Goal: Consume media (video, audio): Consume media (video, audio)

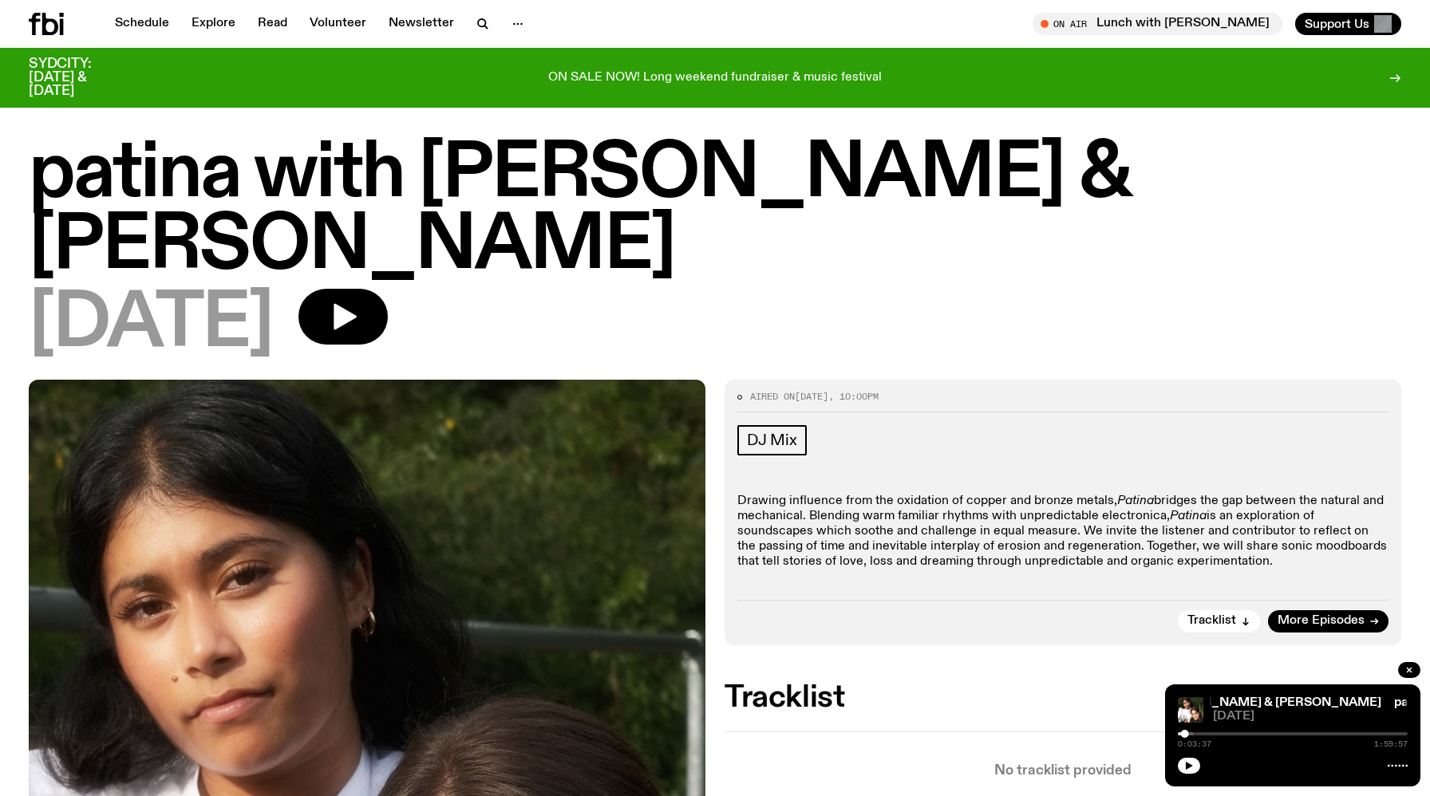
scroll to position [103, 0]
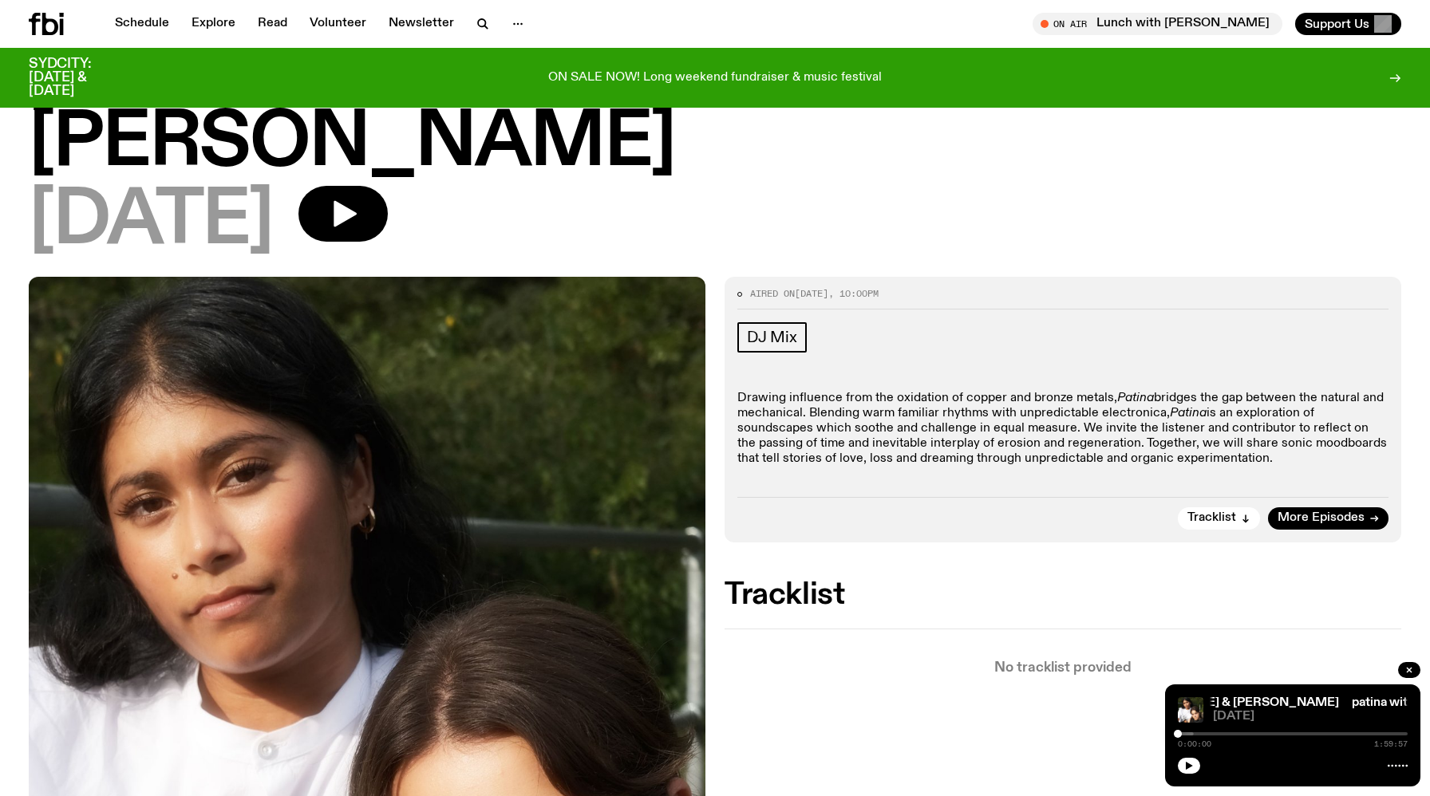
drag, startPoint x: 1187, startPoint y: 734, endPoint x: 1086, endPoint y: 734, distance: 101.3
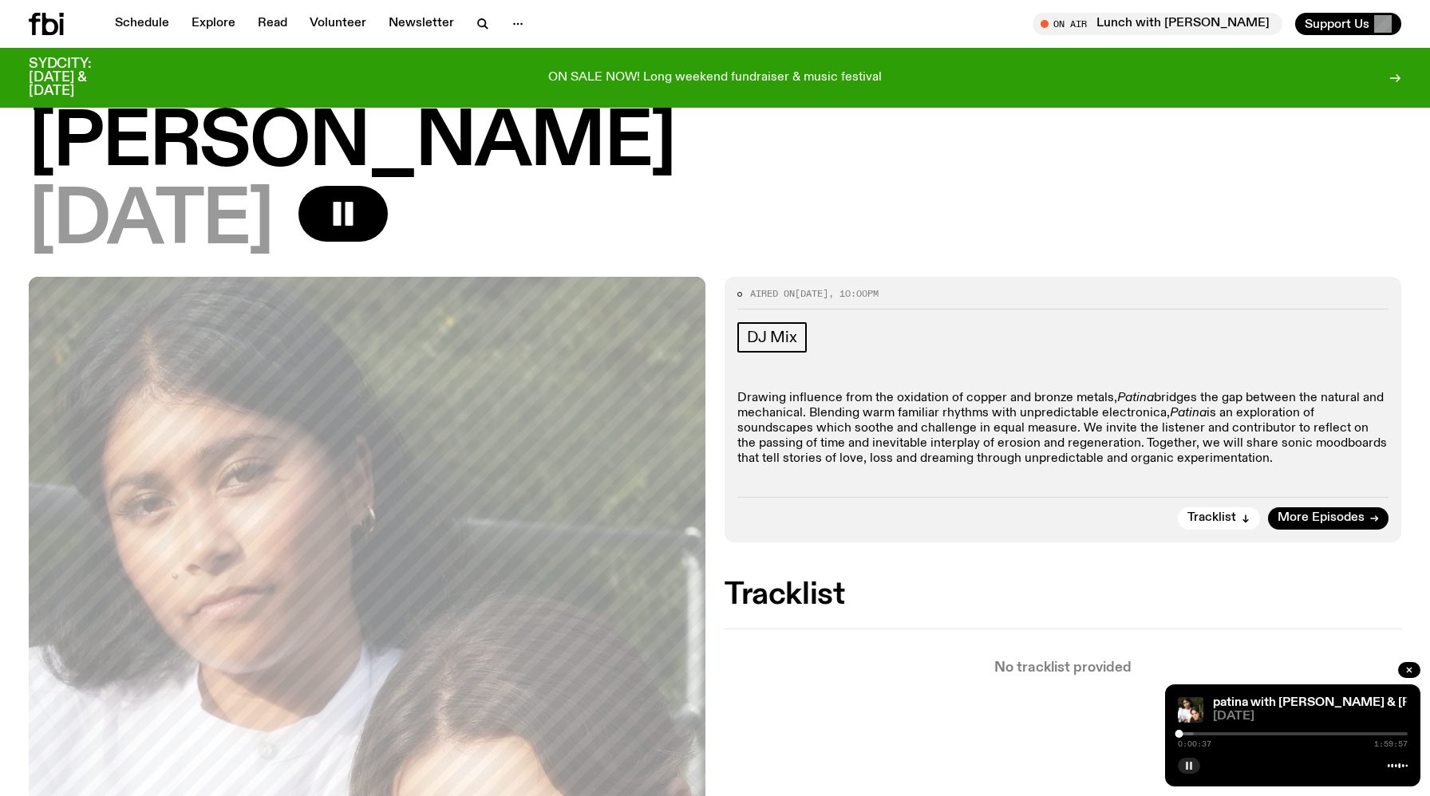
click at [1196, 772] on div at bounding box center [1293, 764] width 230 height 19
click at [1191, 760] on button "button" at bounding box center [1189, 766] width 22 height 16
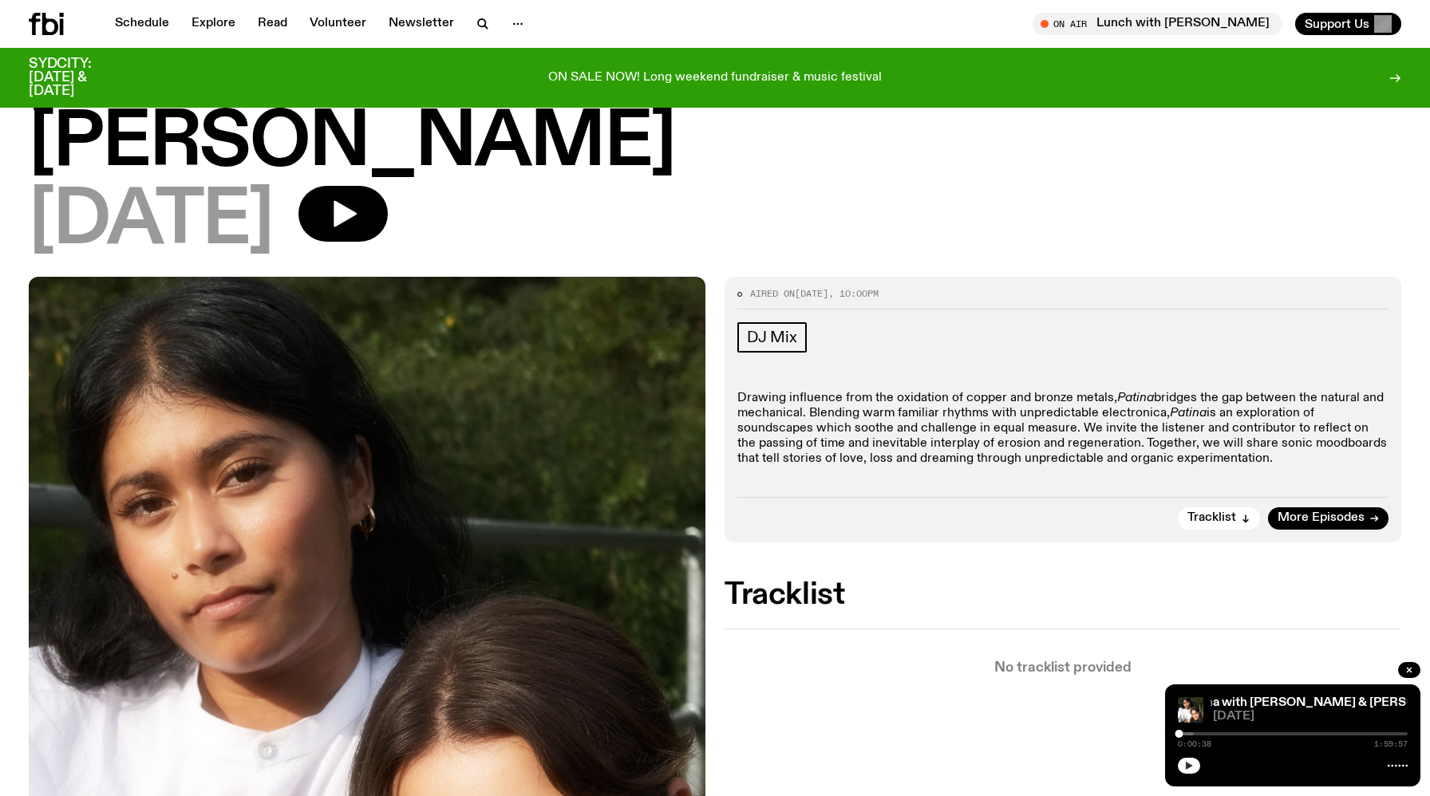
click at [1187, 768] on icon "button" at bounding box center [1189, 766] width 7 height 8
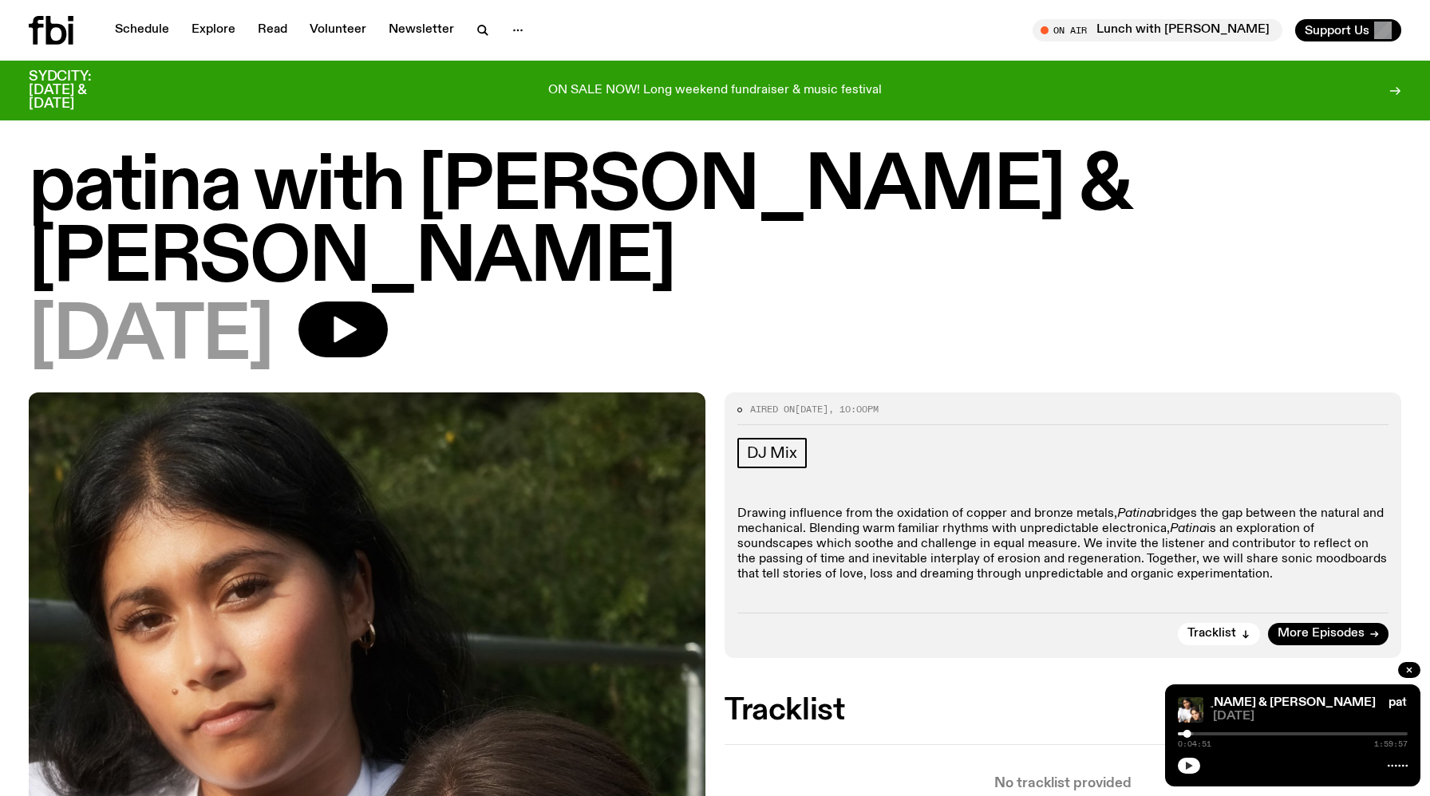
click at [856, 204] on h1 "patina with [PERSON_NAME] & [PERSON_NAME]" at bounding box center [715, 224] width 1373 height 144
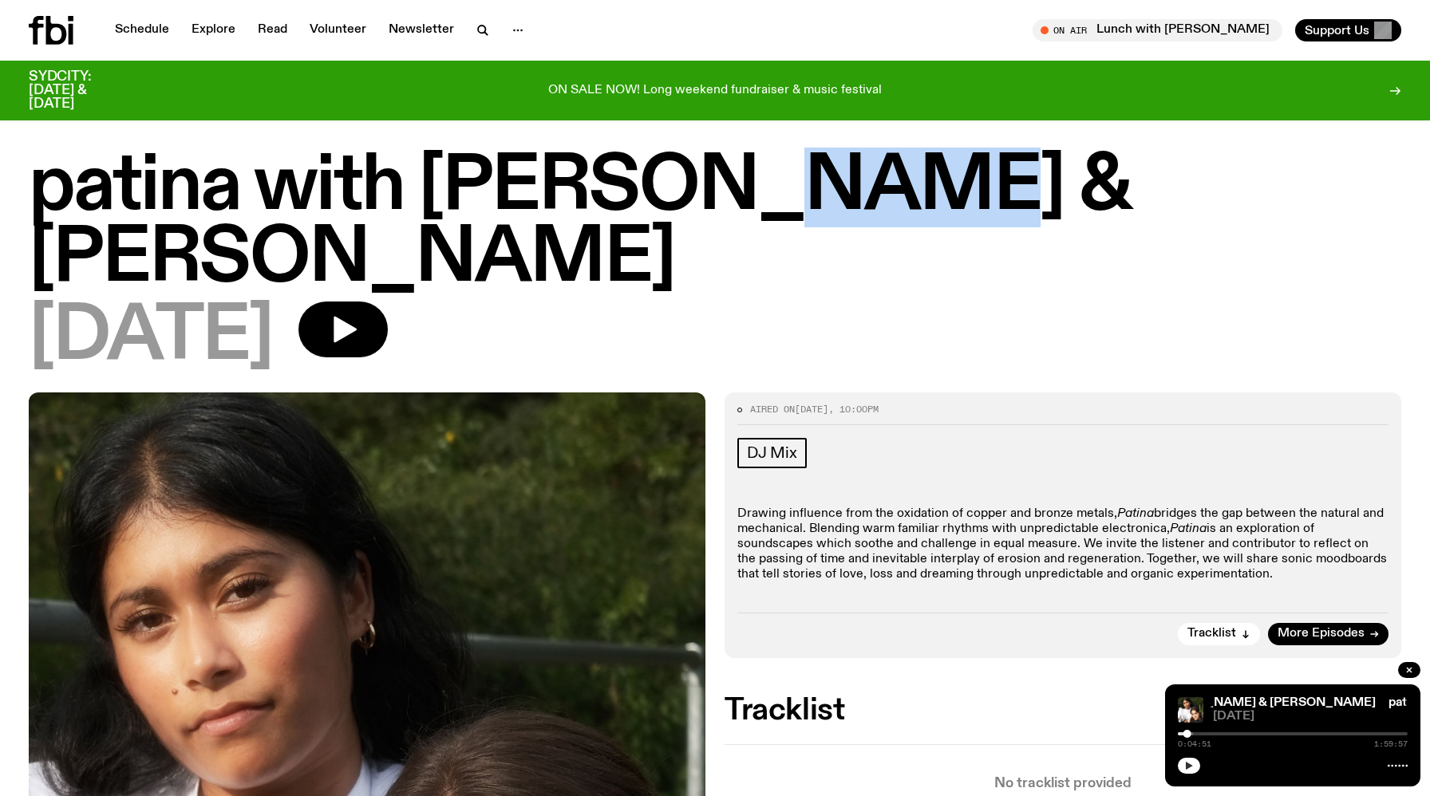
click at [856, 204] on h1 "patina with [PERSON_NAME] & [PERSON_NAME]" at bounding box center [715, 224] width 1373 height 144
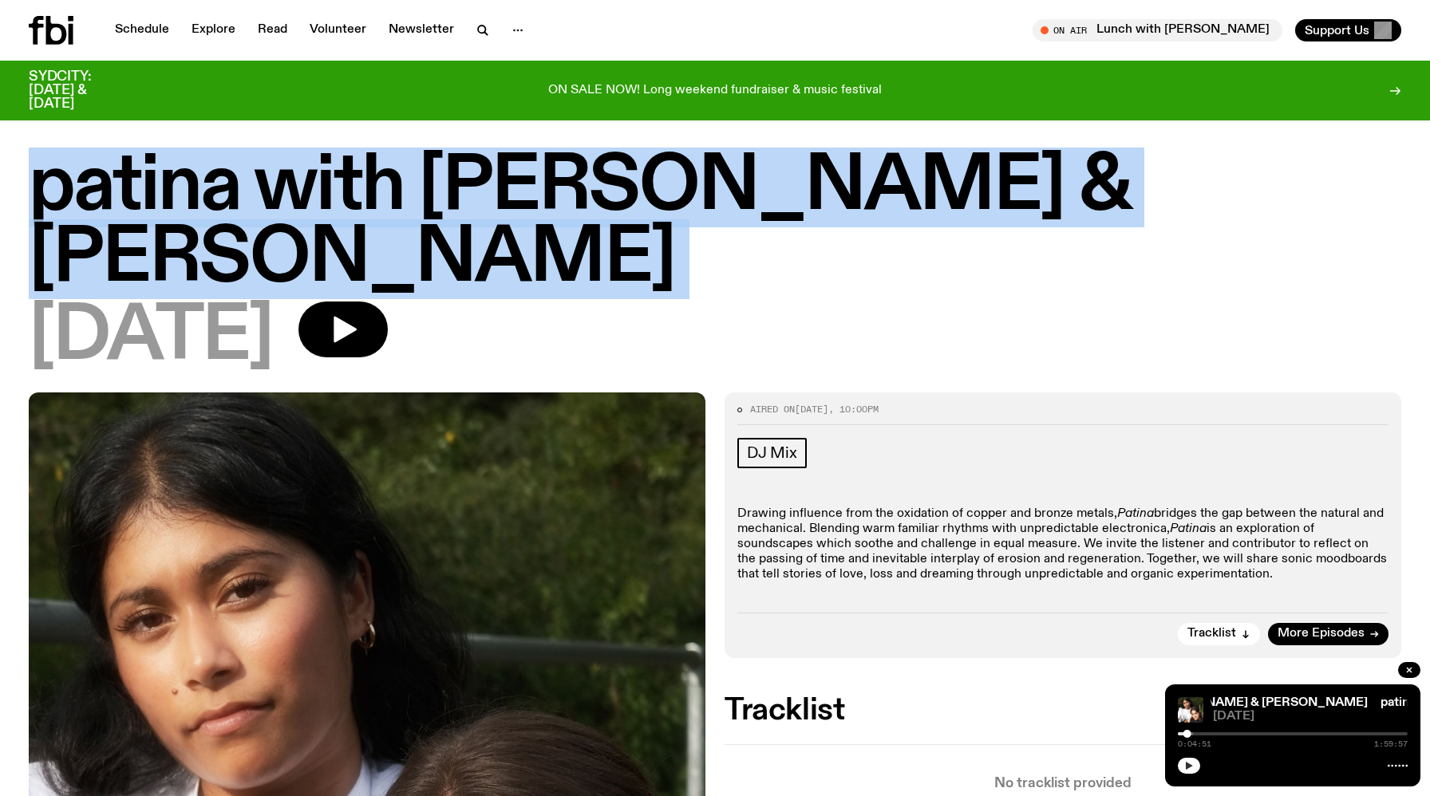
click at [856, 204] on h1 "patina with [PERSON_NAME] & [PERSON_NAME]" at bounding box center [715, 224] width 1373 height 144
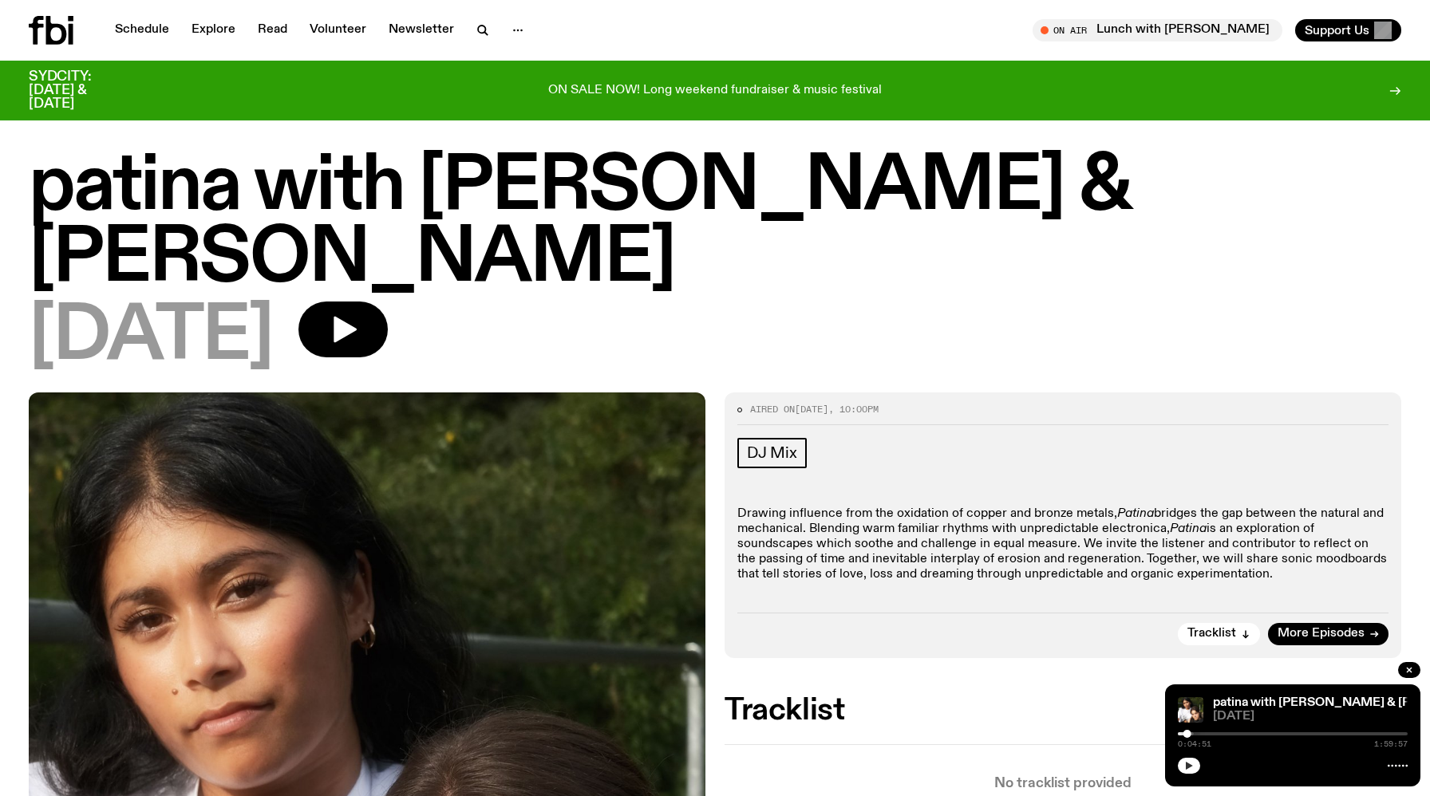
click at [1187, 763] on icon "button" at bounding box center [1189, 766] width 10 height 10
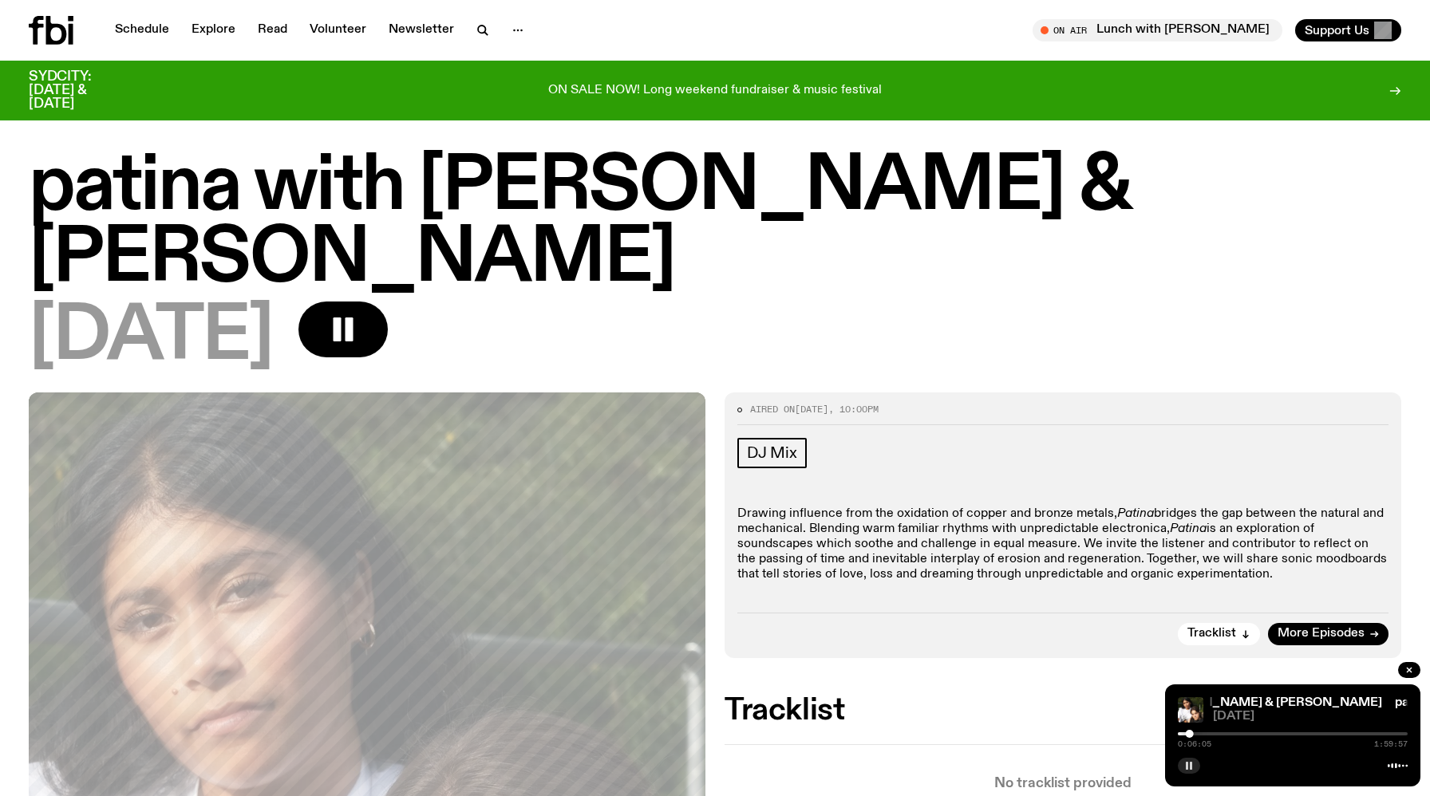
click at [1195, 735] on div at bounding box center [1293, 734] width 230 height 3
click at [1207, 735] on div at bounding box center [1293, 734] width 230 height 3
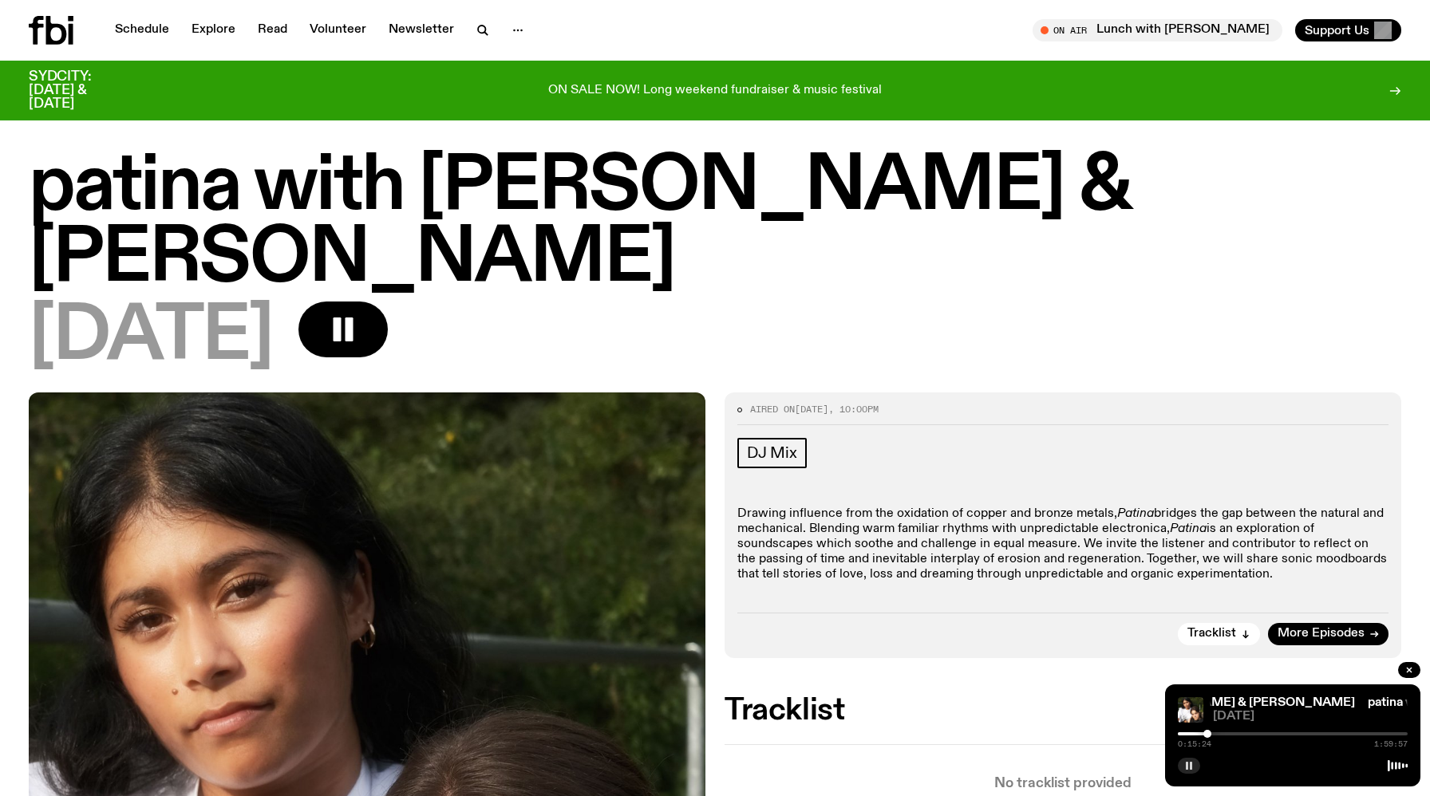
click at [1203, 733] on div at bounding box center [1207, 734] width 8 height 8
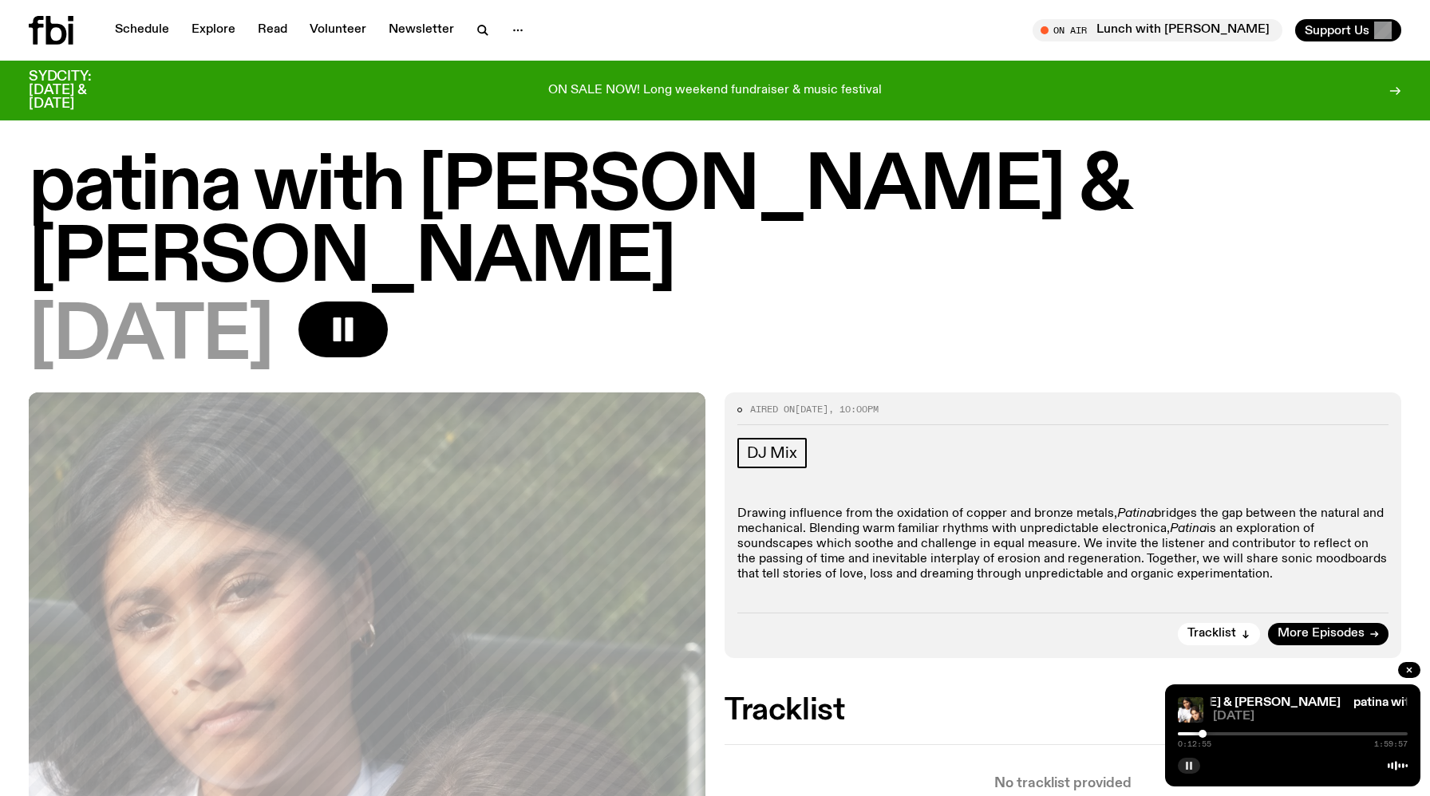
click at [1199, 733] on div at bounding box center [1203, 734] width 8 height 8
click at [1195, 733] on div at bounding box center [1199, 734] width 8 height 8
click at [1014, 613] on div "Tracklist More Episodes" at bounding box center [1062, 629] width 651 height 33
click at [988, 507] on p "Drawing influence from the oxidation of copper and bronze metals, Patina bridge…" at bounding box center [1062, 545] width 651 height 77
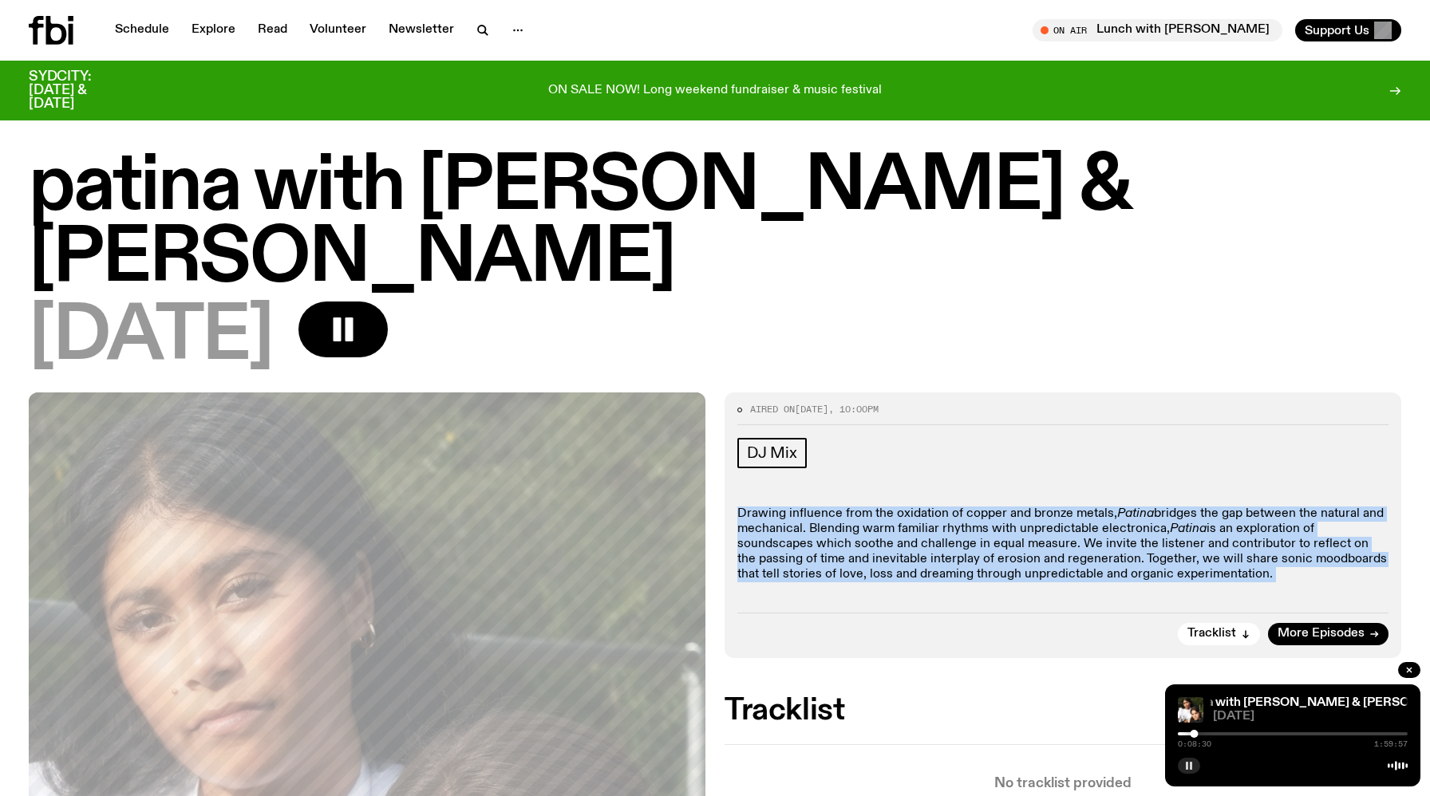
click at [988, 507] on p "Drawing influence from the oxidation of copper and bronze metals, Patina bridge…" at bounding box center [1062, 545] width 651 height 77
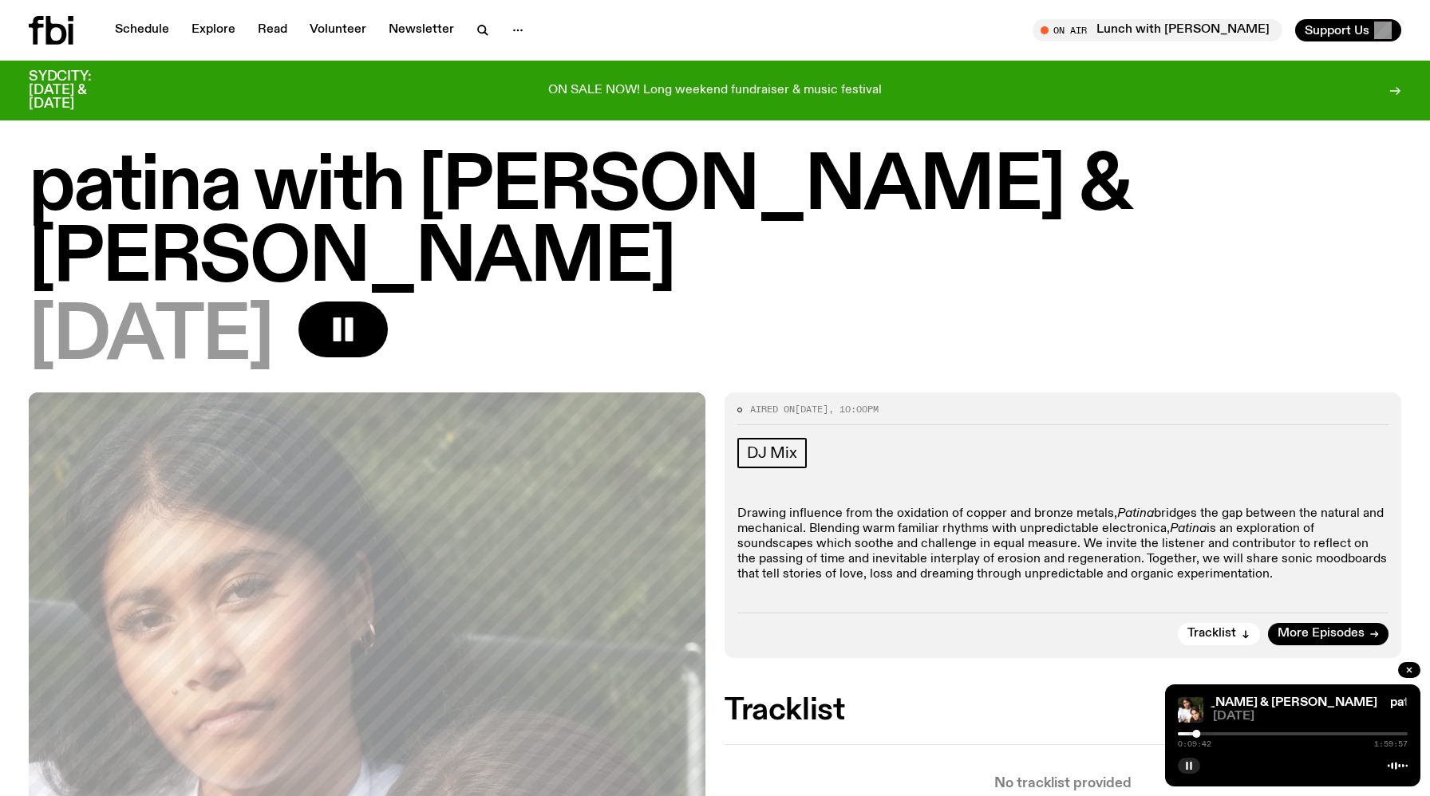
click at [873, 438] on div "DJ Mix" at bounding box center [1062, 455] width 651 height 35
drag, startPoint x: 1204, startPoint y: 732, endPoint x: 1085, endPoint y: 737, distance: 119.0
drag, startPoint x: 1180, startPoint y: 734, endPoint x: 1137, endPoint y: 737, distance: 43.2
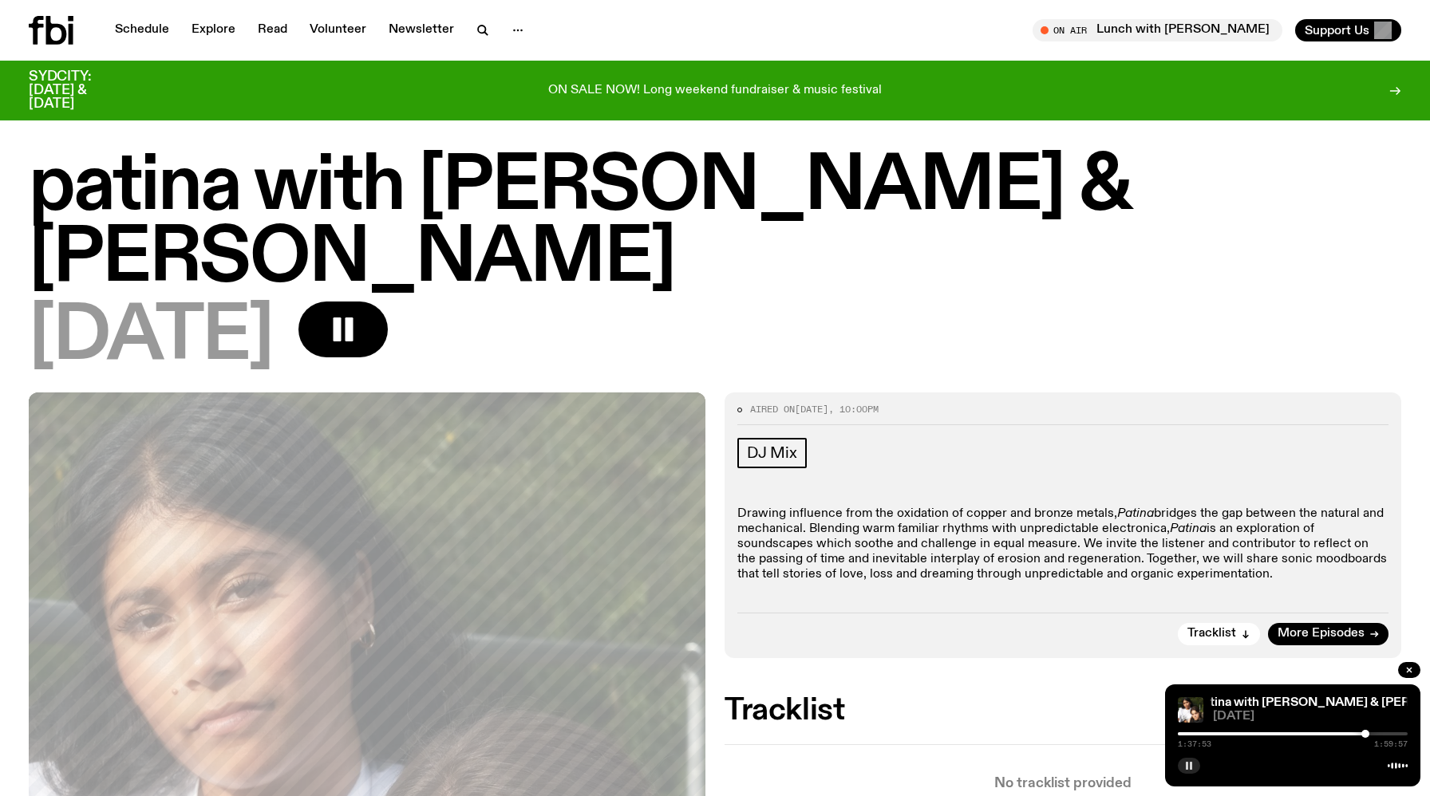
drag, startPoint x: 1180, startPoint y: 733, endPoint x: 1371, endPoint y: 738, distance: 190.8
click at [1371, 738] on div "1:37:53 1:59:57" at bounding box center [1293, 738] width 230 height 19
drag, startPoint x: 1373, startPoint y: 734, endPoint x: 1381, endPoint y: 734, distance: 8.8
click at [1381, 734] on div at bounding box center [1381, 734] width 8 height 8
click at [1385, 734] on div at bounding box center [1385, 734] width 8 height 8
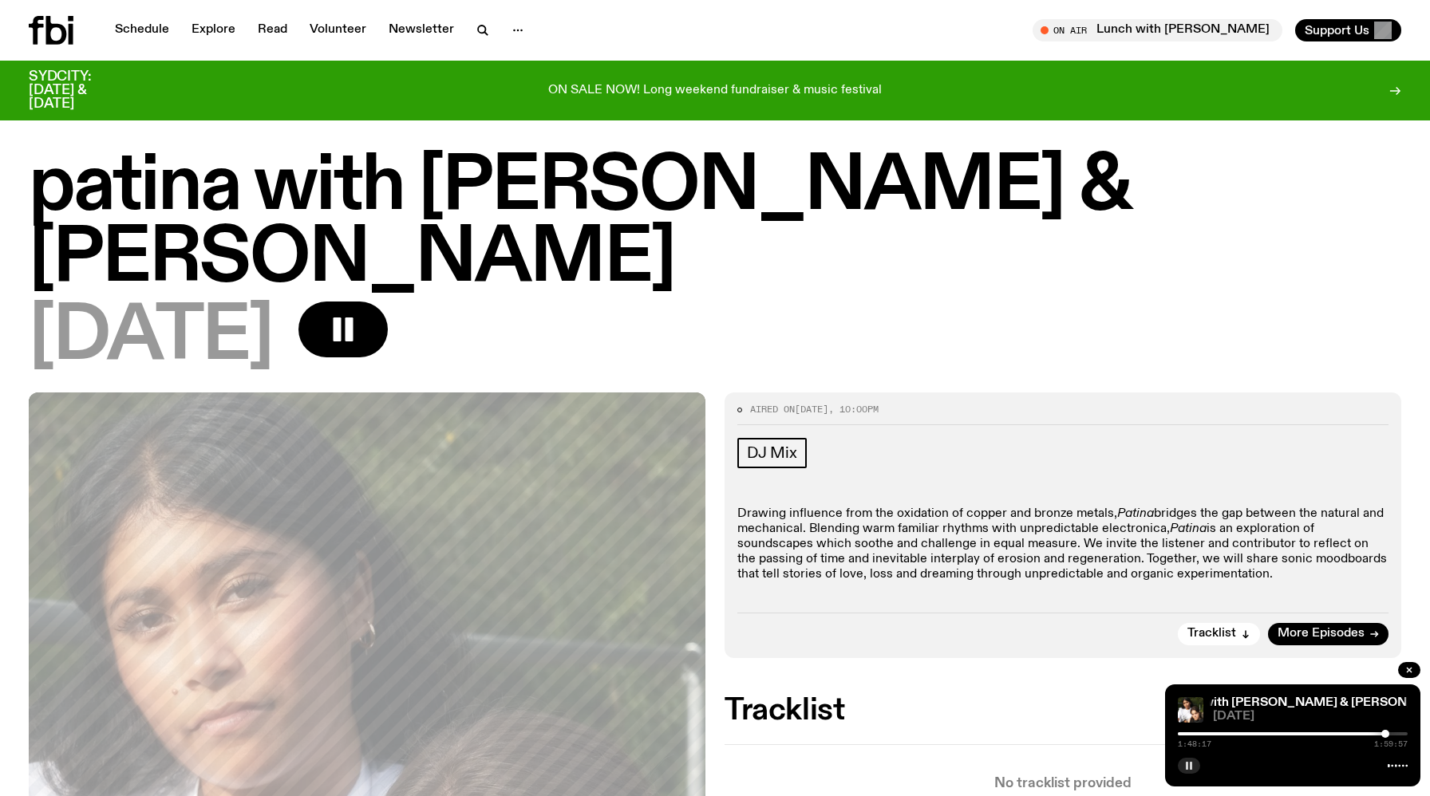
click at [1389, 734] on div at bounding box center [1385, 734] width 8 height 8
click at [1390, 734] on div at bounding box center [1390, 734] width 8 height 8
click at [1386, 735] on div at bounding box center [1388, 734] width 8 height 8
click at [1393, 737] on div at bounding box center [1392, 734] width 8 height 8
click at [1398, 737] on div "1:54:32 1:59:57" at bounding box center [1293, 738] width 230 height 19
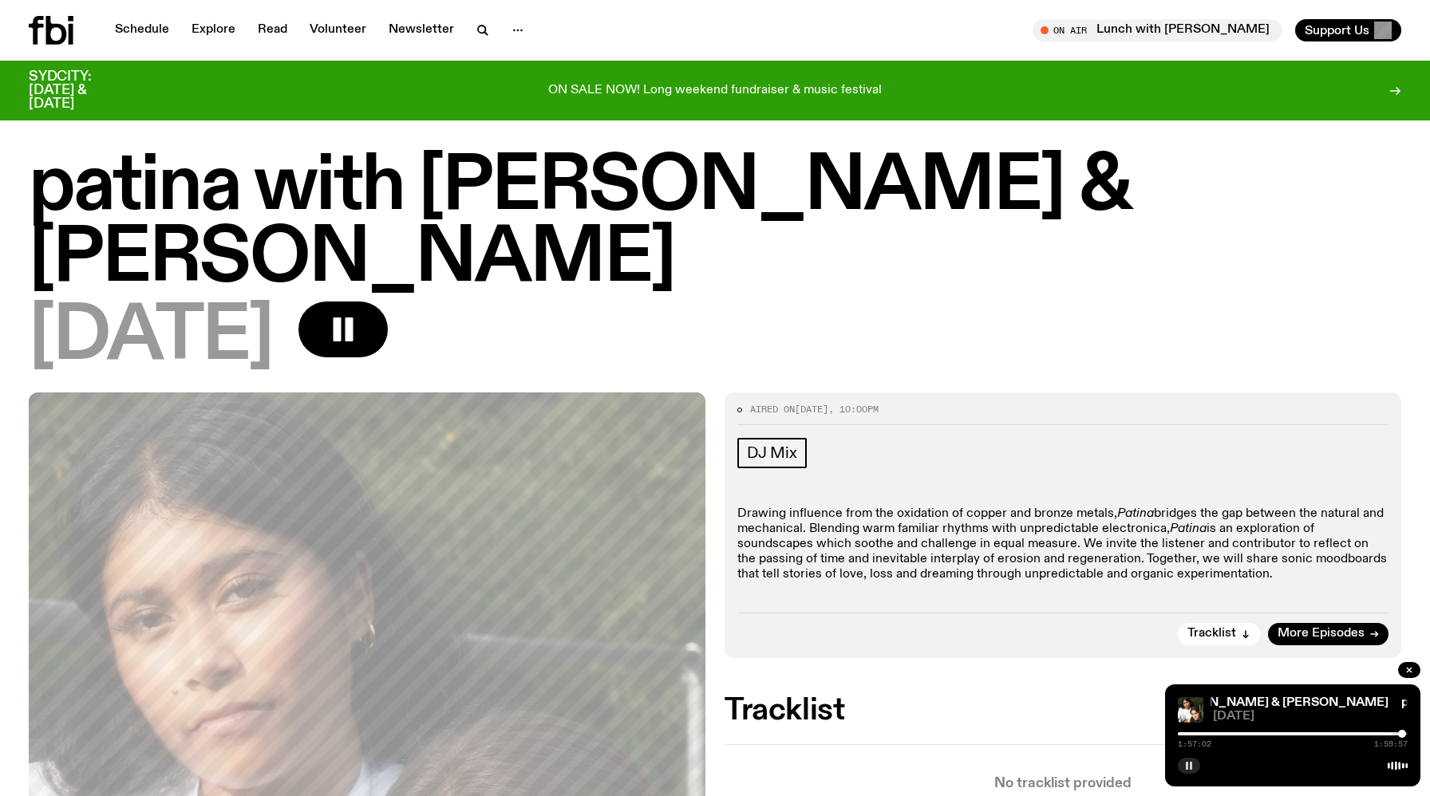
click at [1402, 734] on div at bounding box center [1402, 734] width 8 height 8
drag, startPoint x: 1402, startPoint y: 734, endPoint x: 1037, endPoint y: 741, distance: 365.6
click at [1183, 734] on div at bounding box center [1079, 734] width 230 height 3
click at [1190, 734] on div at bounding box center [1079, 734] width 230 height 3
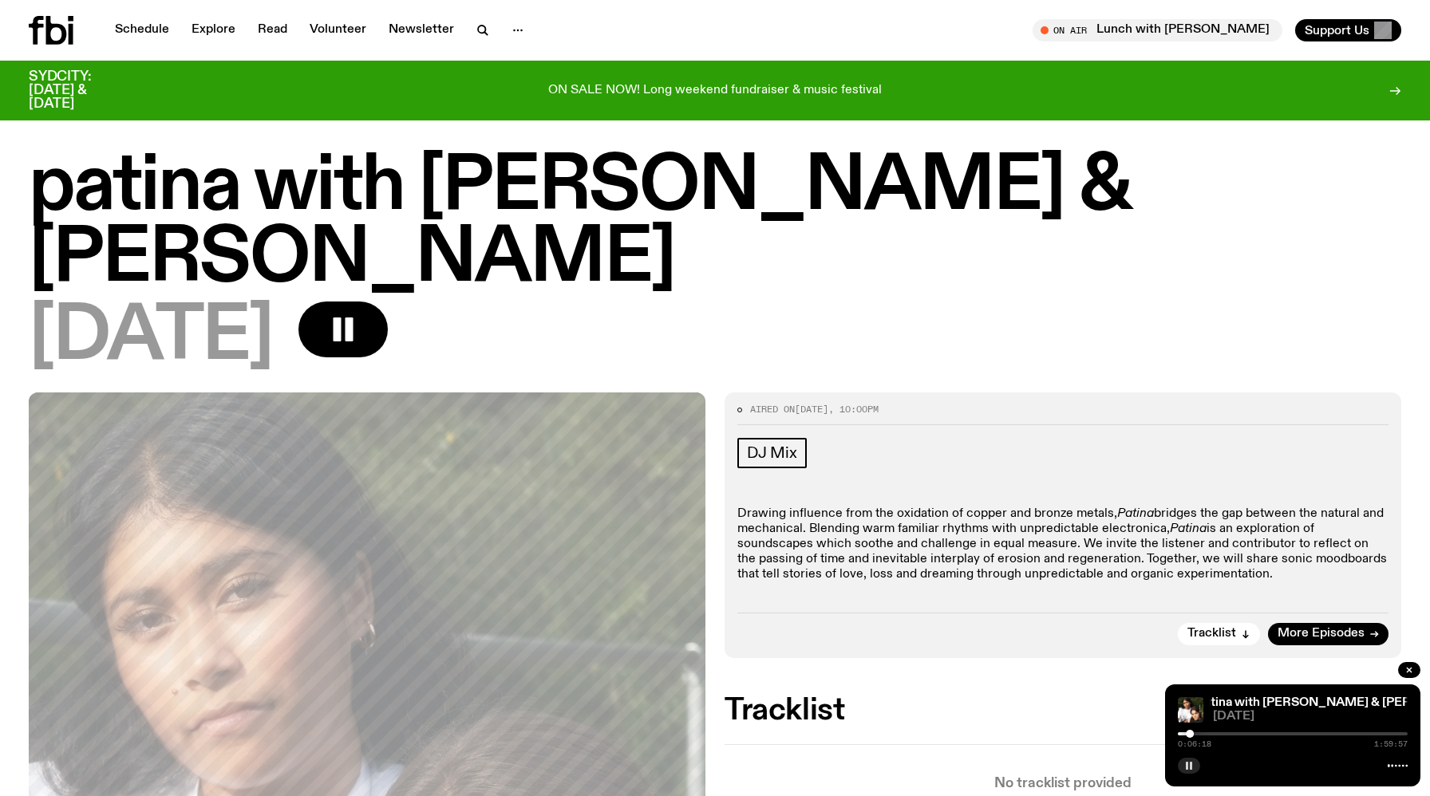
click at [1181, 769] on button "button" at bounding box center [1189, 766] width 22 height 16
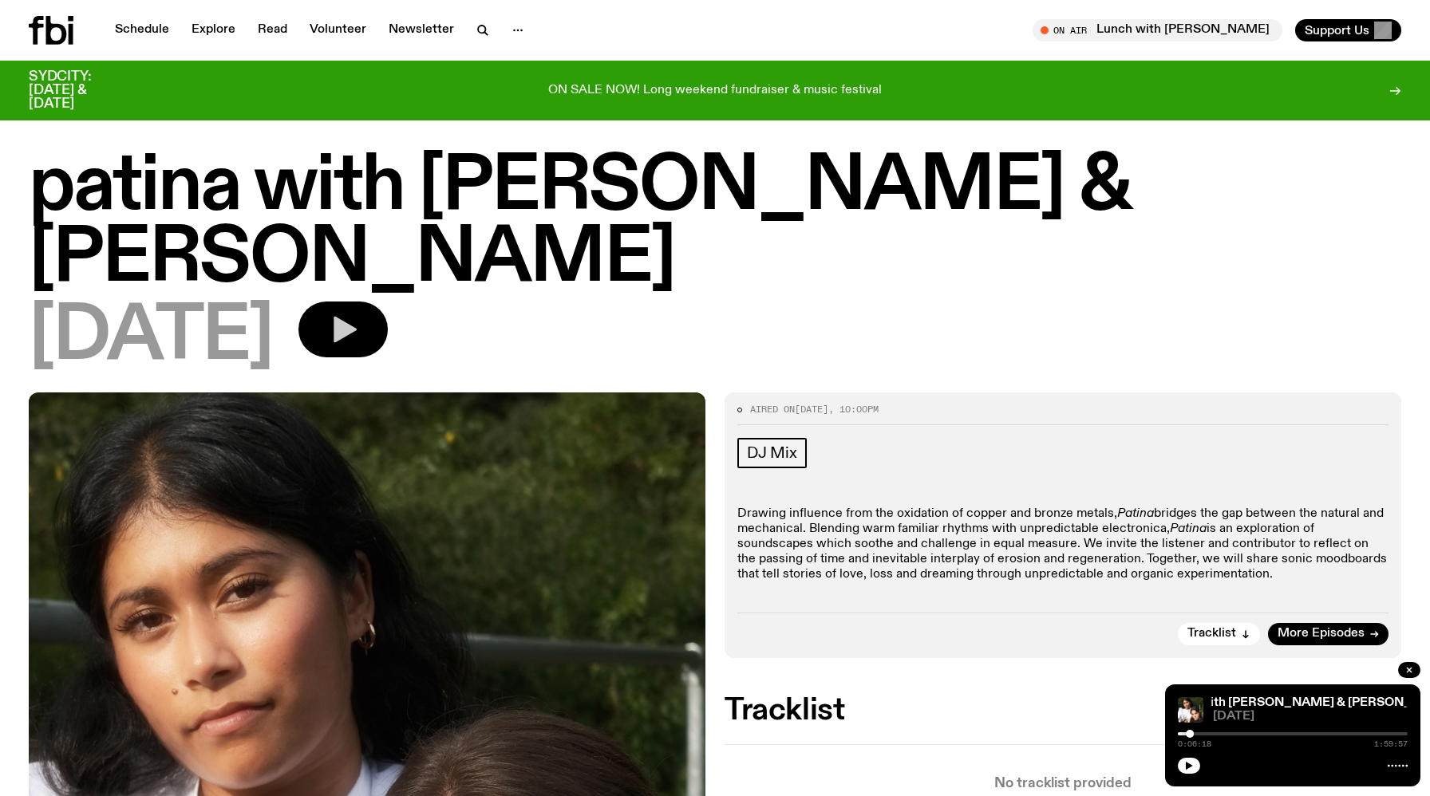
click at [359, 314] on icon "button" at bounding box center [343, 330] width 32 height 32
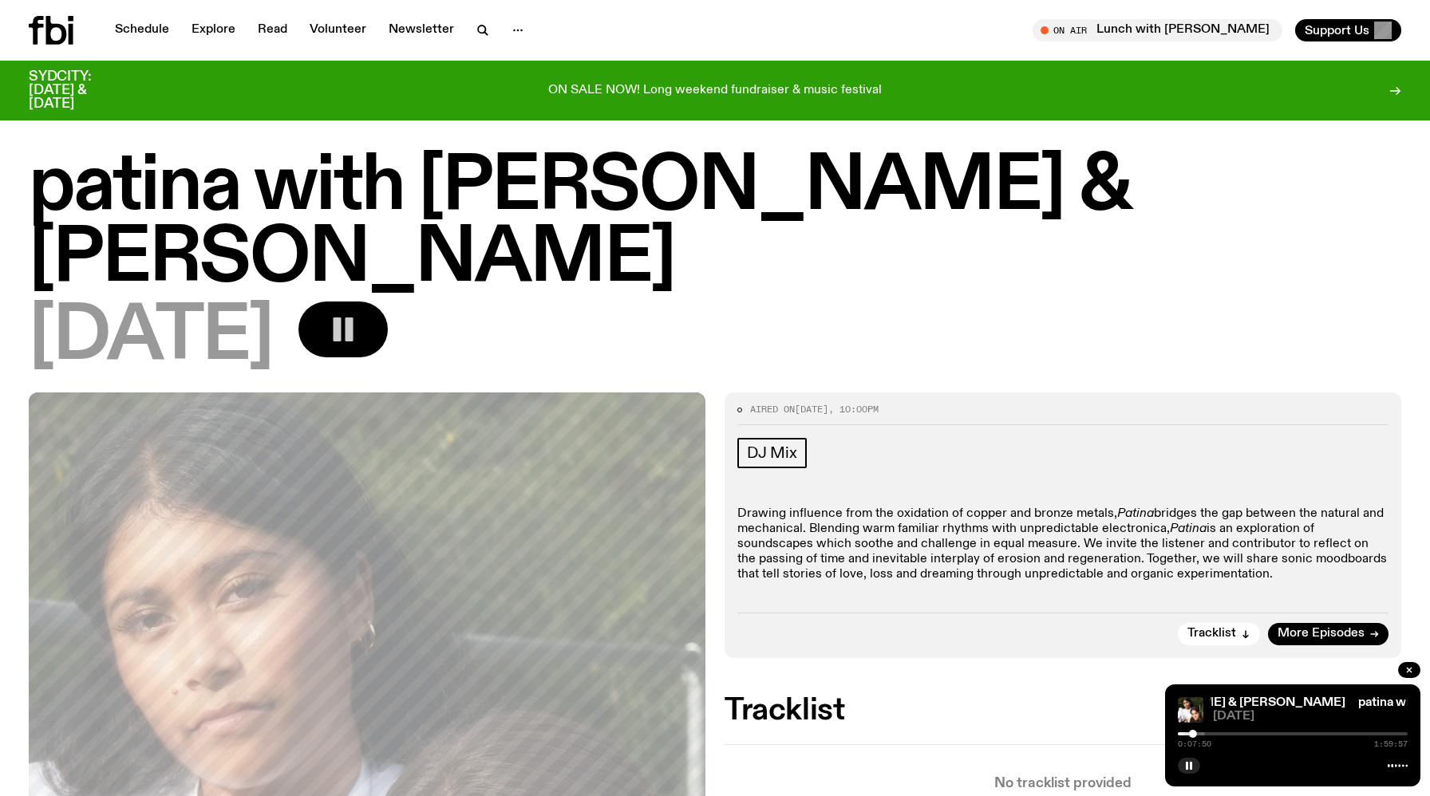
click at [1188, 733] on div at bounding box center [1078, 734] width 230 height 3
click at [1192, 735] on div at bounding box center [1090, 734] width 230 height 3
click at [1191, 733] on div at bounding box center [1193, 734] width 8 height 8
click at [1192, 734] on div at bounding box center [1192, 734] width 8 height 8
click at [1191, 734] on div at bounding box center [1191, 734] width 8 height 8
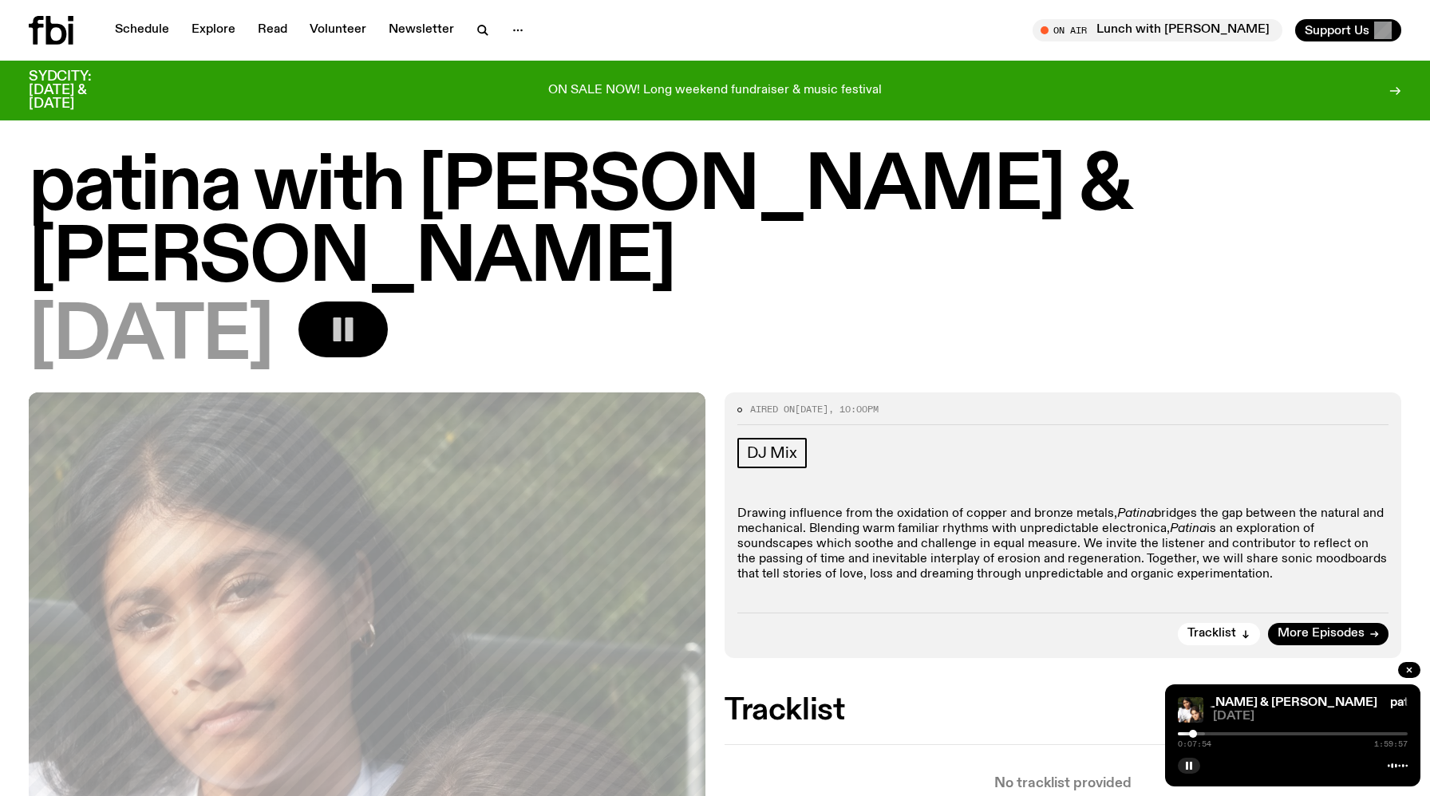
click at [1193, 733] on div at bounding box center [1193, 734] width 8 height 8
click at [1191, 732] on div at bounding box center [1192, 734] width 8 height 8
click at [1191, 734] on div at bounding box center [1191, 734] width 8 height 8
click at [1200, 733] on div at bounding box center [1090, 734] width 230 height 3
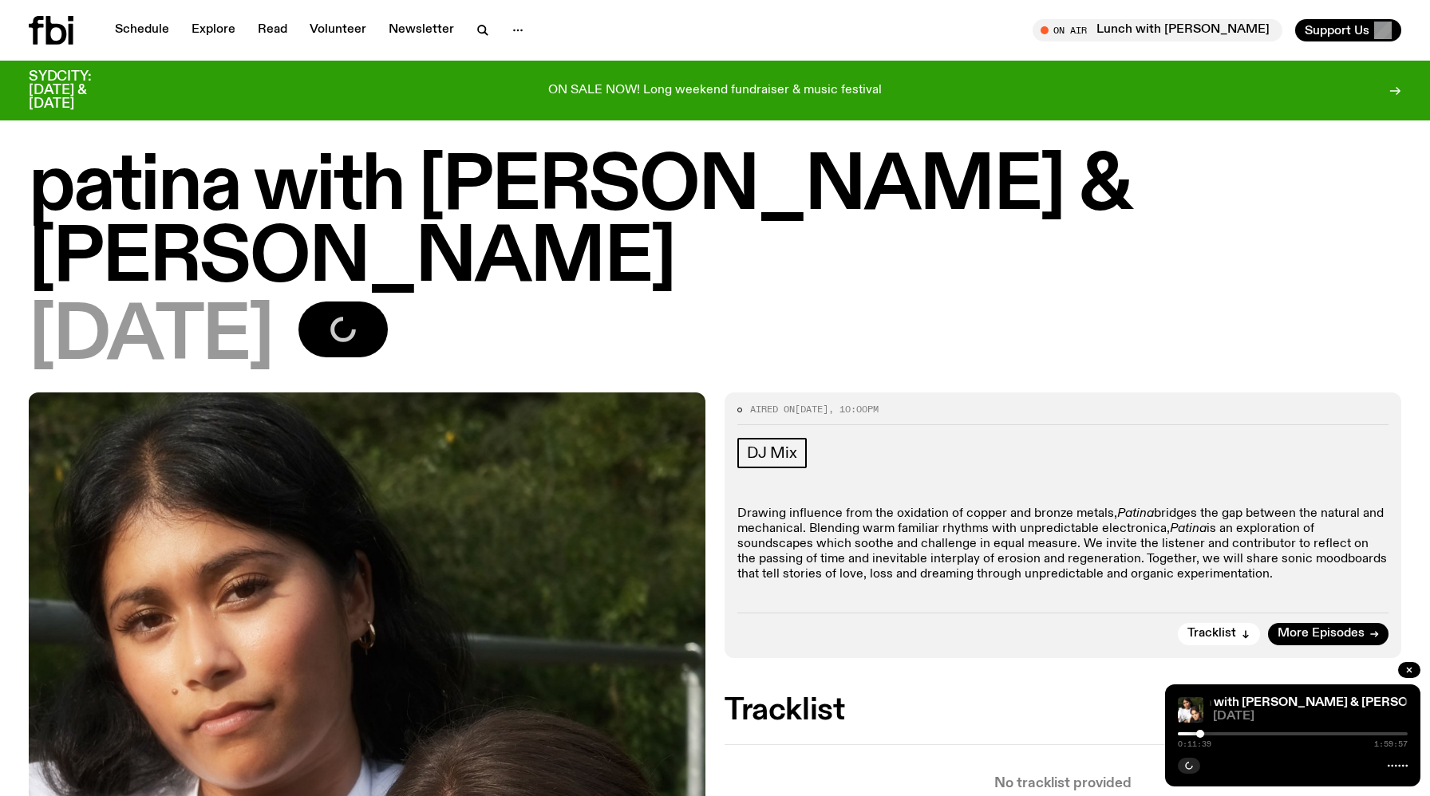
click at [1193, 734] on div at bounding box center [1085, 734] width 230 height 3
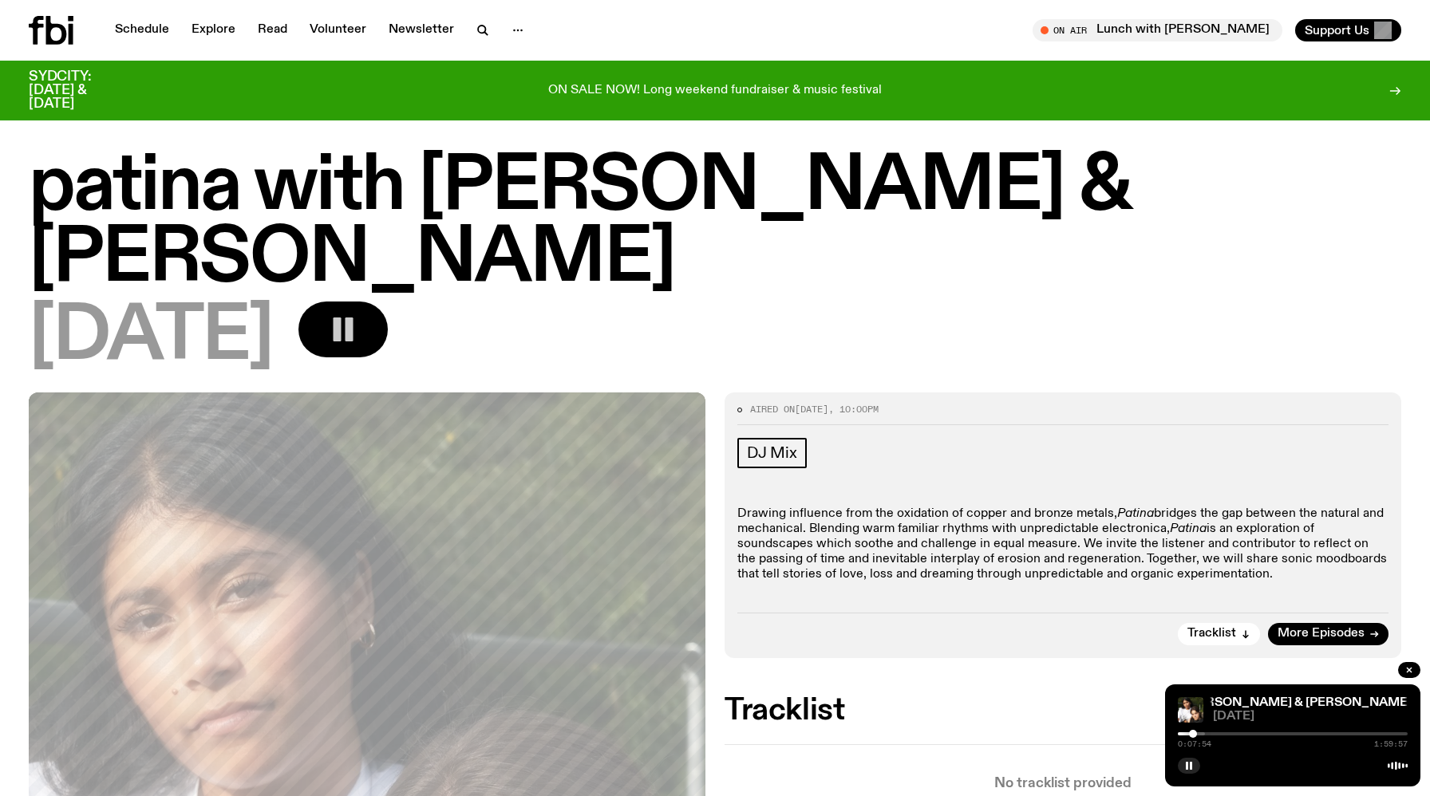
click at [1193, 733] on div at bounding box center [1193, 734] width 8 height 8
click at [1190, 731] on div at bounding box center [1191, 734] width 8 height 8
click at [1192, 735] on div at bounding box center [1192, 734] width 8 height 8
drag, startPoint x: 1196, startPoint y: 734, endPoint x: 1193, endPoint y: 684, distance: 50.4
click at [1193, 685] on div "patina with [PERSON_NAME] & Aarti Jadu patina with [PERSON_NAME] & Aarti Jadu […" at bounding box center [1292, 736] width 255 height 102
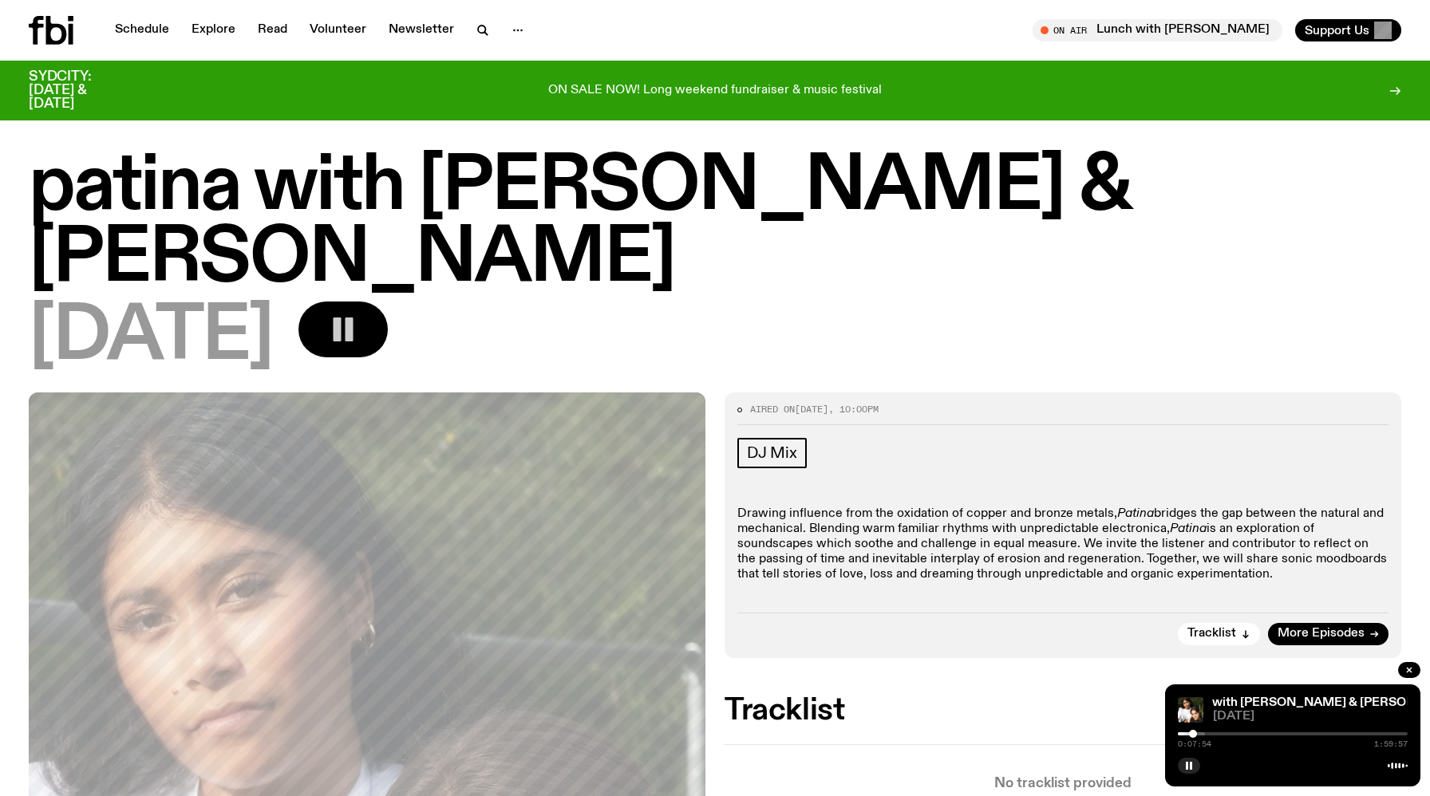
click at [1193, 726] on div "patina with [PERSON_NAME] & Aarti Jadu patina with [PERSON_NAME] & Aarti Jadu […" at bounding box center [1292, 736] width 255 height 102
click at [1192, 728] on div "patina with [PERSON_NAME] & Aarti Jadu patina with [PERSON_NAME] & Aarti Jadu […" at bounding box center [1292, 736] width 255 height 102
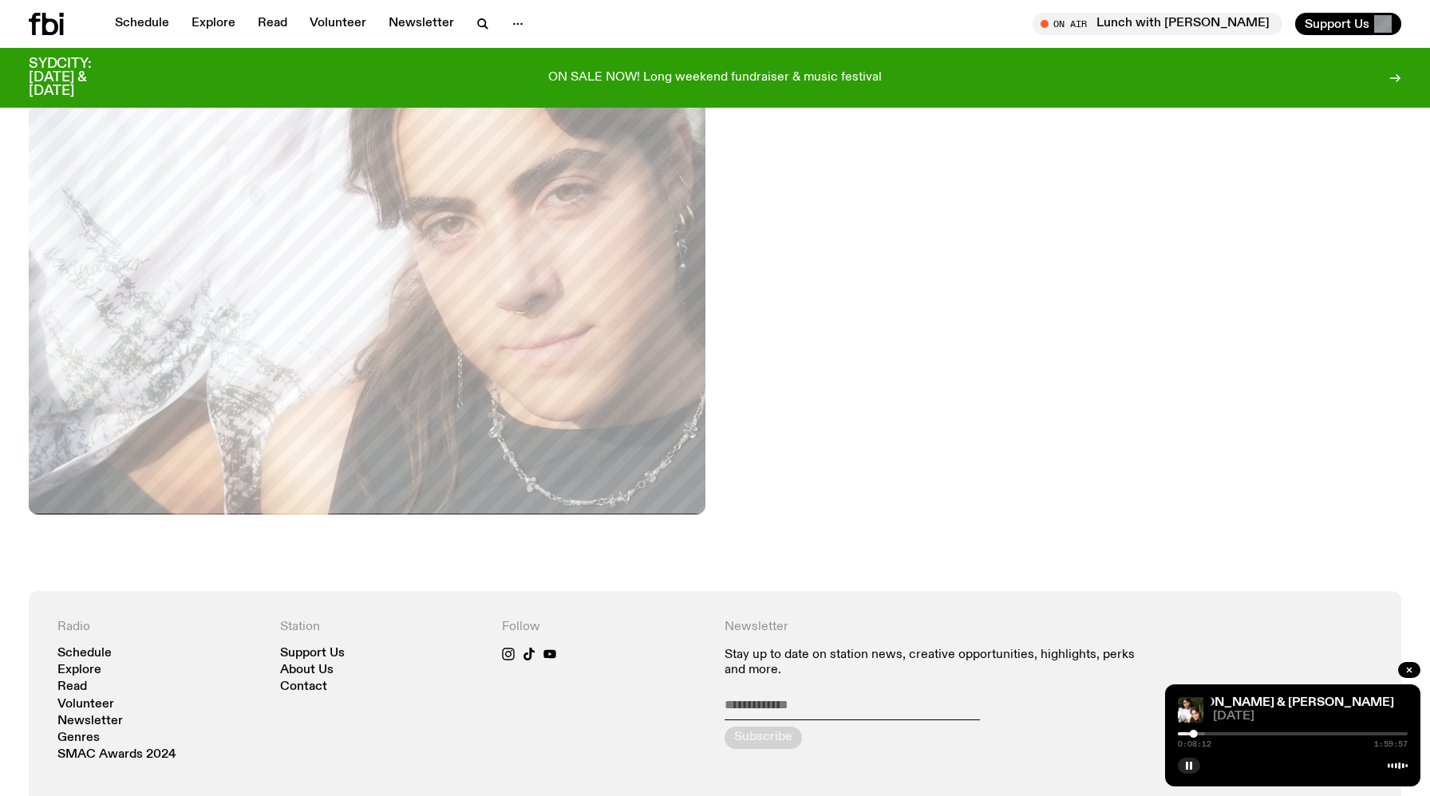
scroll to position [768, 0]
click at [1188, 769] on icon "button" at bounding box center [1189, 766] width 10 height 10
